Goal: Task Accomplishment & Management: Manage account settings

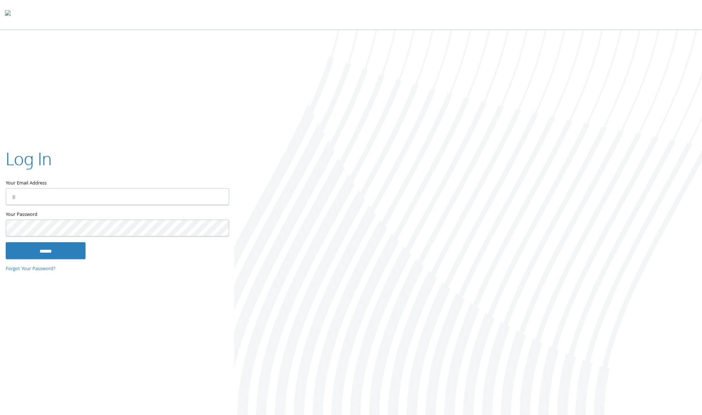
click at [218, 196] on input "Your Email Address" at bounding box center [117, 196] width 223 height 17
click at [219, 196] on input "Your Email Address" at bounding box center [117, 196] width 223 height 17
type input "**********"
click at [61, 246] on input "******" at bounding box center [46, 250] width 80 height 17
